Goal: Transaction & Acquisition: Purchase product/service

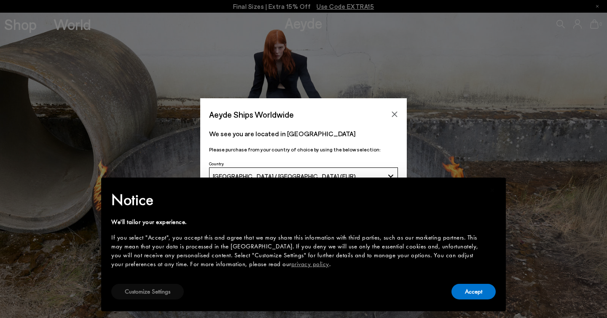
click at [158, 293] on button "Customize Settings" at bounding box center [147, 292] width 72 height 16
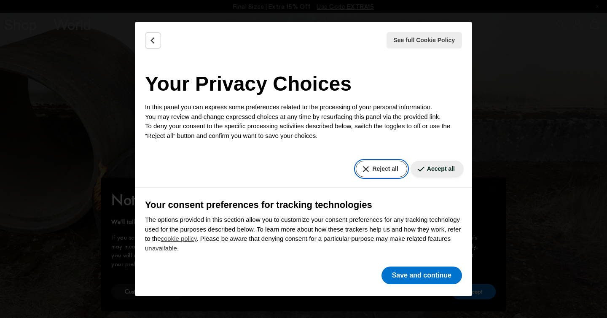
click at [387, 169] on button "Reject all" at bounding box center [381, 169] width 51 height 16
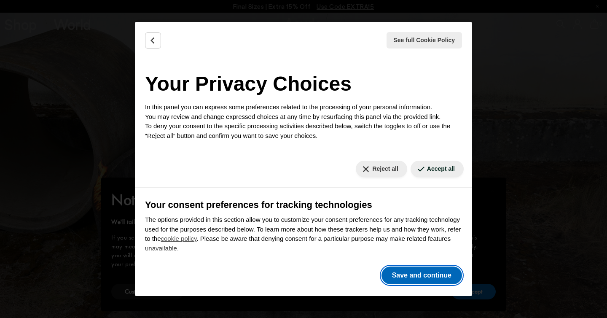
click at [414, 275] on button "Save and continue" at bounding box center [421, 275] width 81 height 18
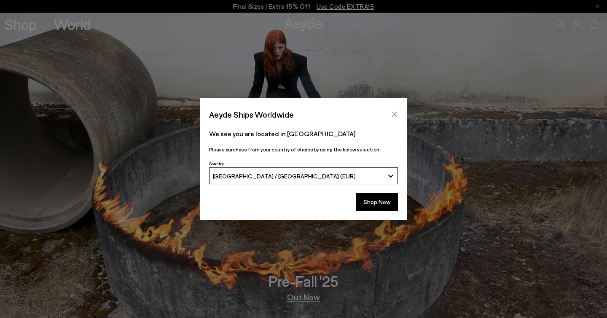
click at [395, 112] on icon "Close" at bounding box center [394, 114] width 7 height 7
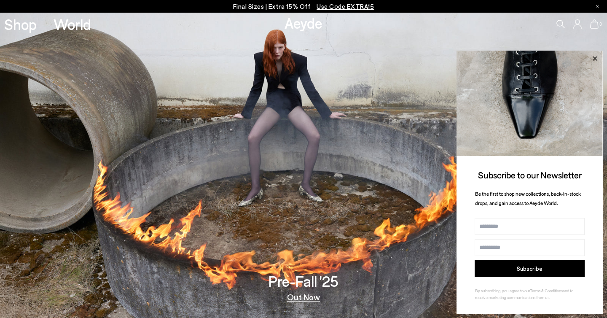
click at [595, 59] on icon at bounding box center [594, 58] width 11 height 11
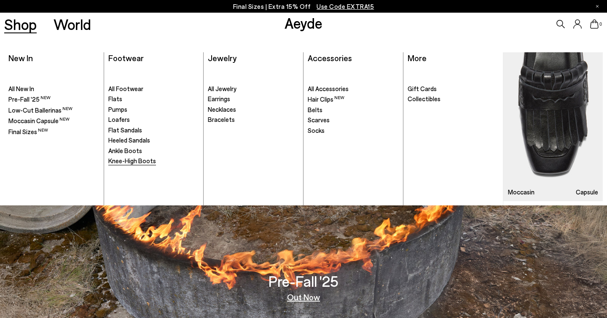
click at [121, 161] on span "Knee-High Boots" at bounding box center [132, 161] width 48 height 8
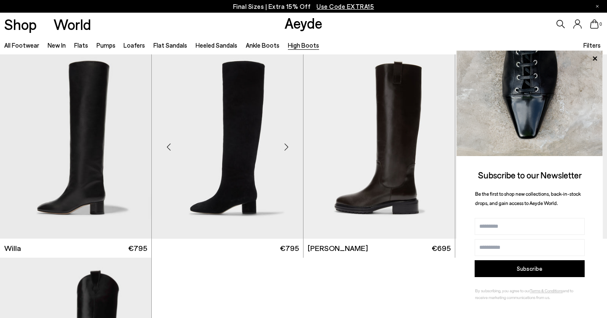
scroll to position [197, 0]
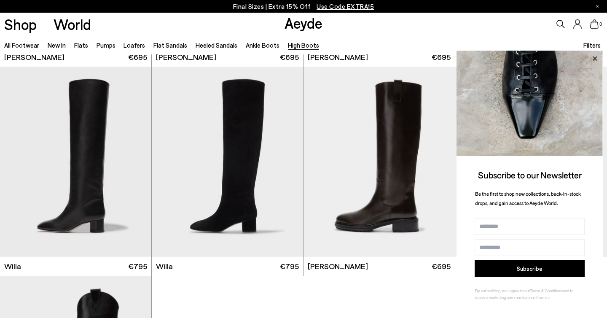
click at [595, 58] on icon at bounding box center [595, 58] width 4 height 4
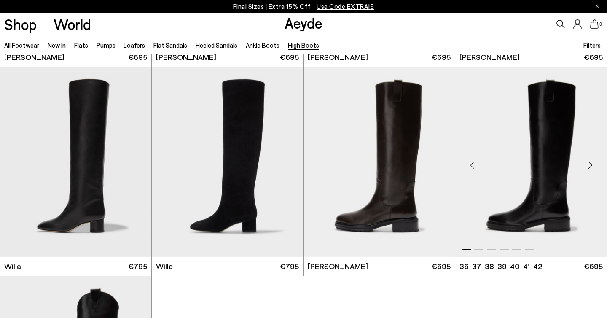
click at [545, 164] on img "1 / 6" at bounding box center [531, 162] width 152 height 190
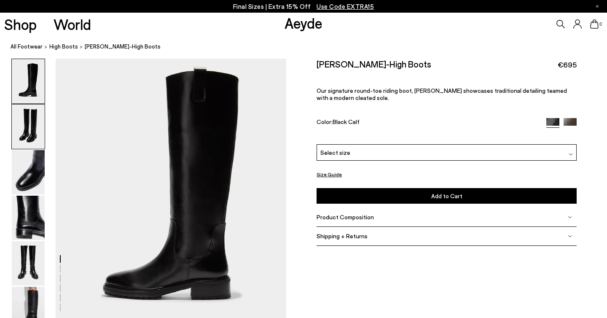
click at [31, 123] on img at bounding box center [28, 127] width 33 height 44
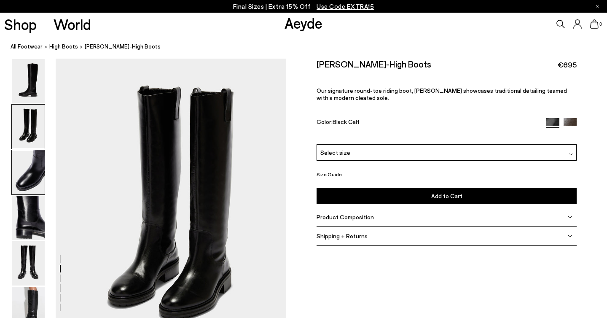
click at [22, 159] on img at bounding box center [28, 172] width 33 height 44
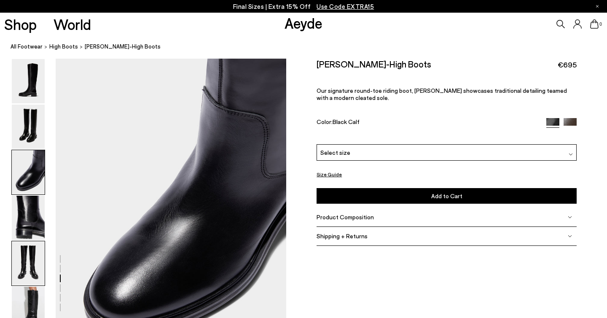
click at [24, 265] on img at bounding box center [28, 263] width 33 height 44
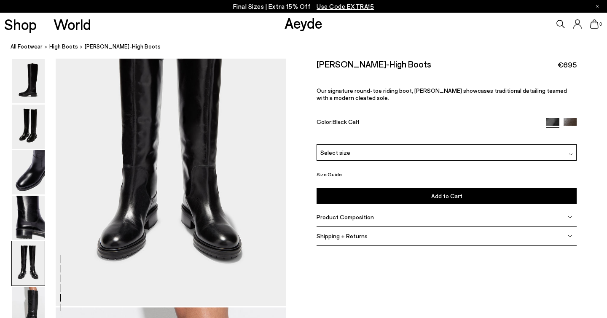
scroll to position [1255, 0]
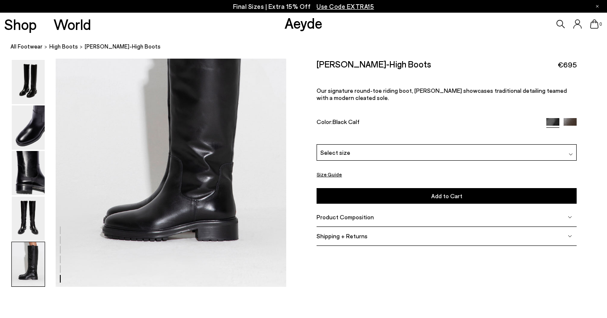
click at [27, 253] on img at bounding box center [28, 264] width 33 height 44
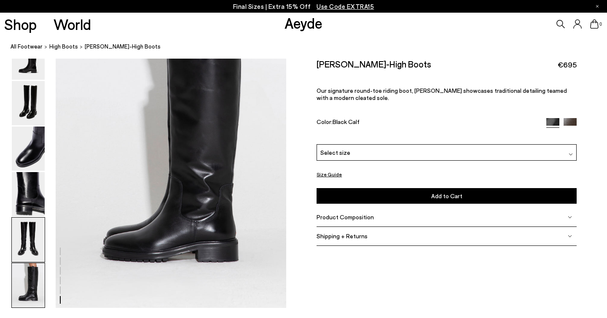
click at [32, 234] on img at bounding box center [28, 239] width 33 height 44
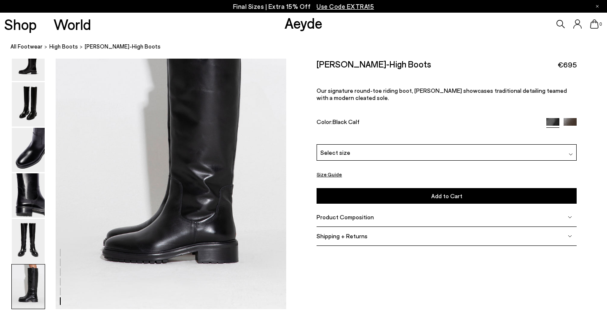
scroll to position [1552, 0]
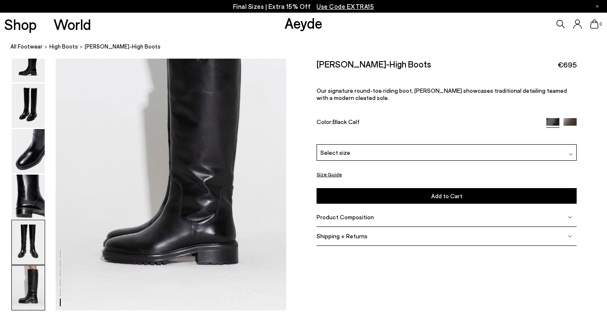
click at [33, 247] on img at bounding box center [28, 242] width 33 height 44
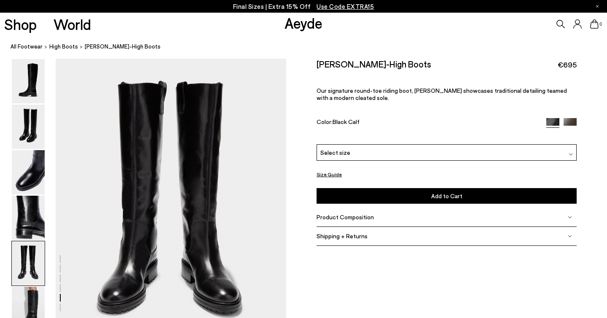
scroll to position [1188, 0]
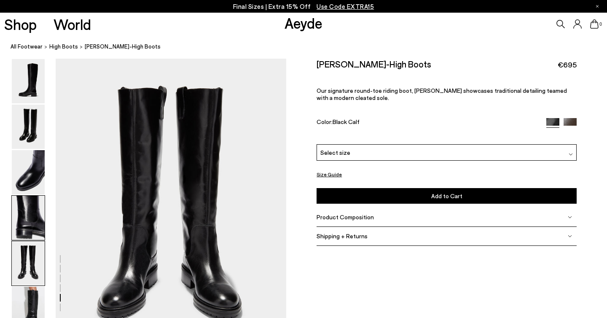
click at [34, 216] on img at bounding box center [28, 218] width 33 height 44
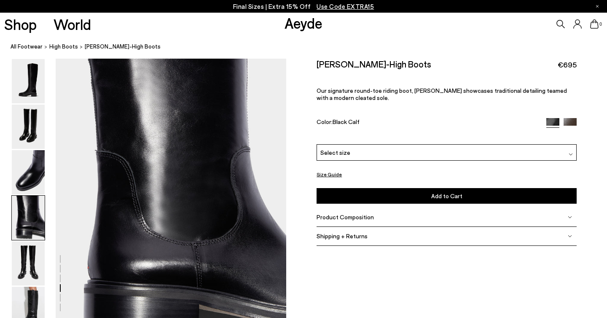
scroll to position [879, 0]
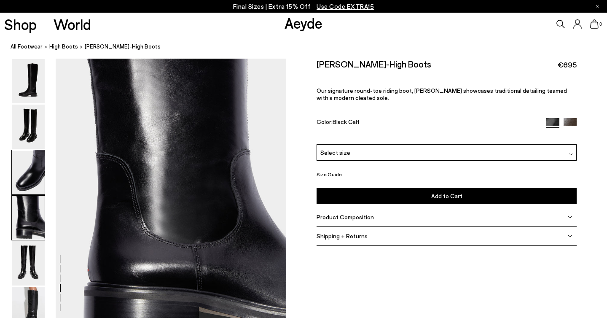
click at [26, 184] on img at bounding box center [28, 172] width 33 height 44
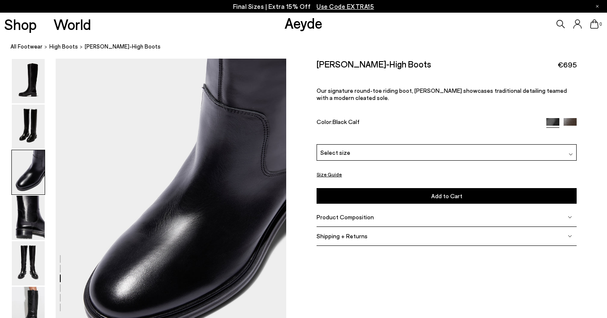
scroll to position [570, 0]
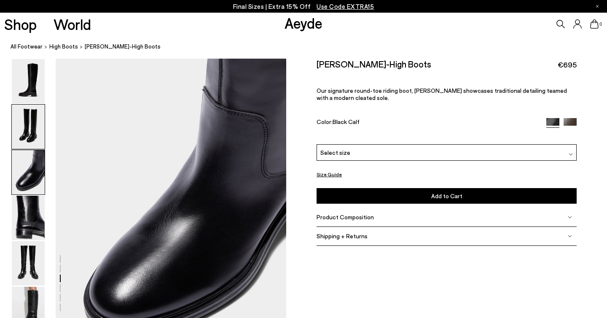
click at [27, 137] on img at bounding box center [28, 127] width 33 height 44
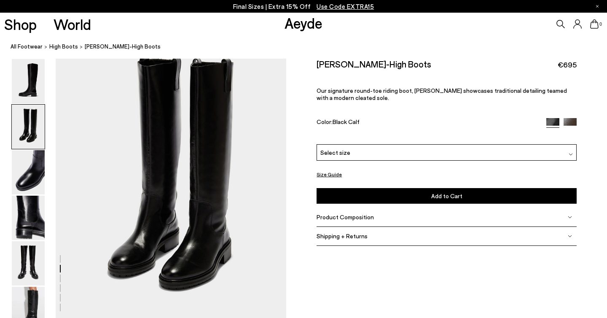
scroll to position [261, 0]
